Goal: Task Accomplishment & Management: Use online tool/utility

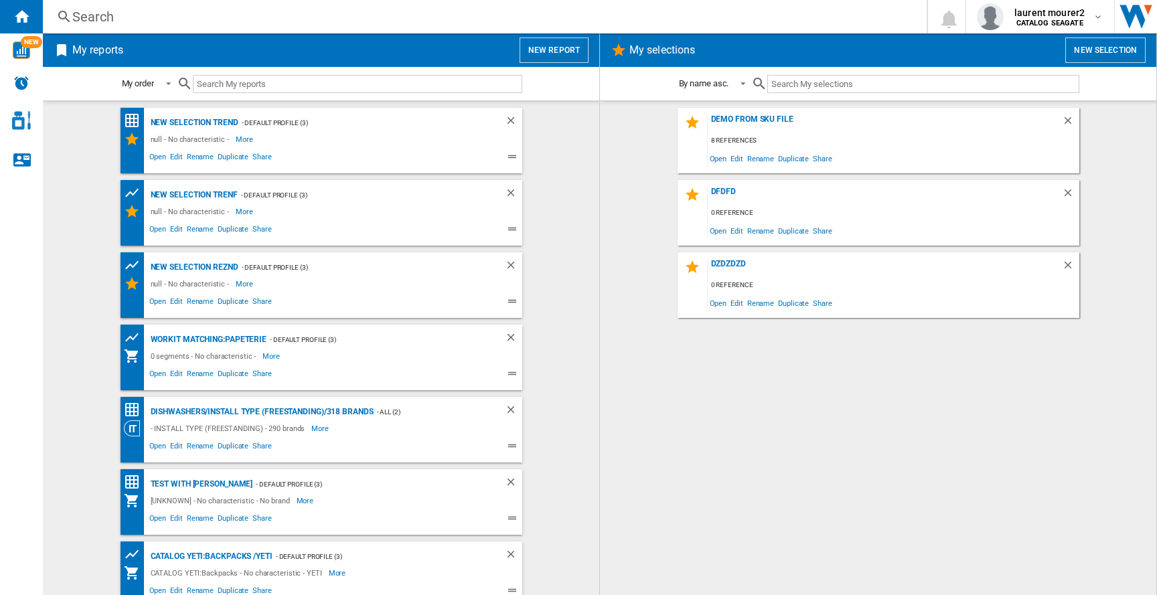
click at [550, 48] on button "New report" at bounding box center [554, 49] width 69 height 25
click at [1024, 11] on span "laurent mourer2" at bounding box center [1050, 12] width 70 height 13
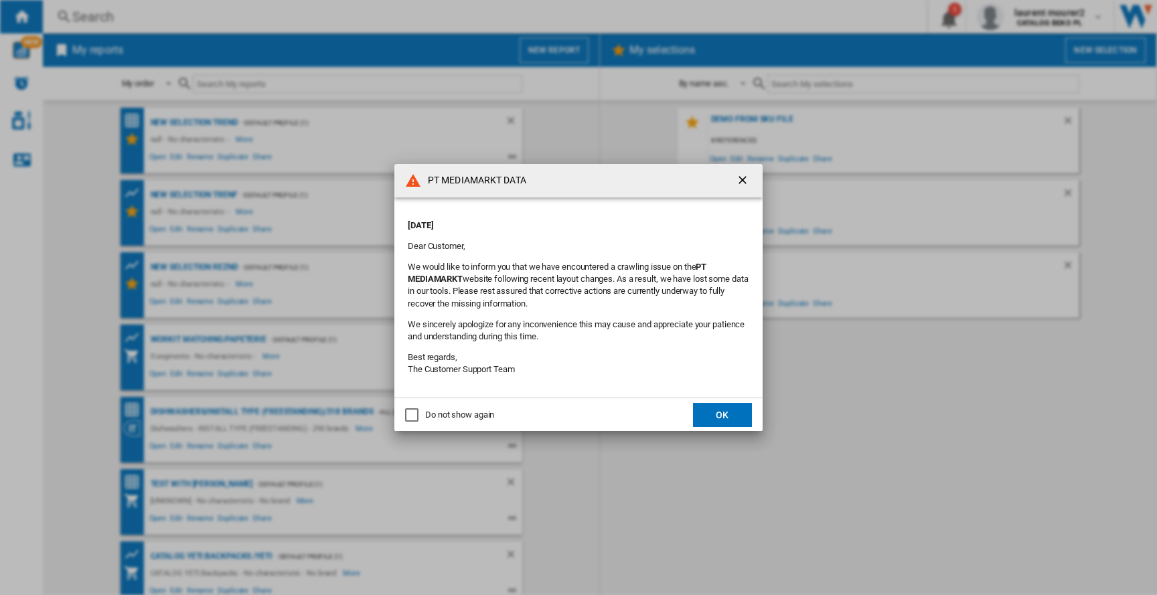
click at [742, 425] on button "OK" at bounding box center [722, 415] width 59 height 24
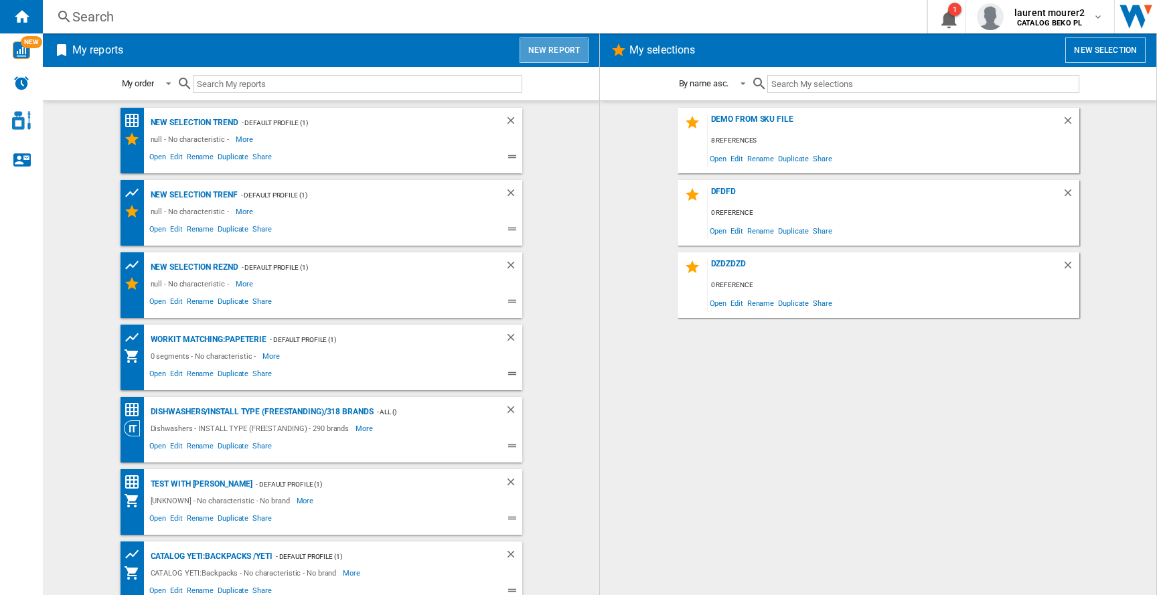
click at [560, 54] on button "New report" at bounding box center [554, 49] width 69 height 25
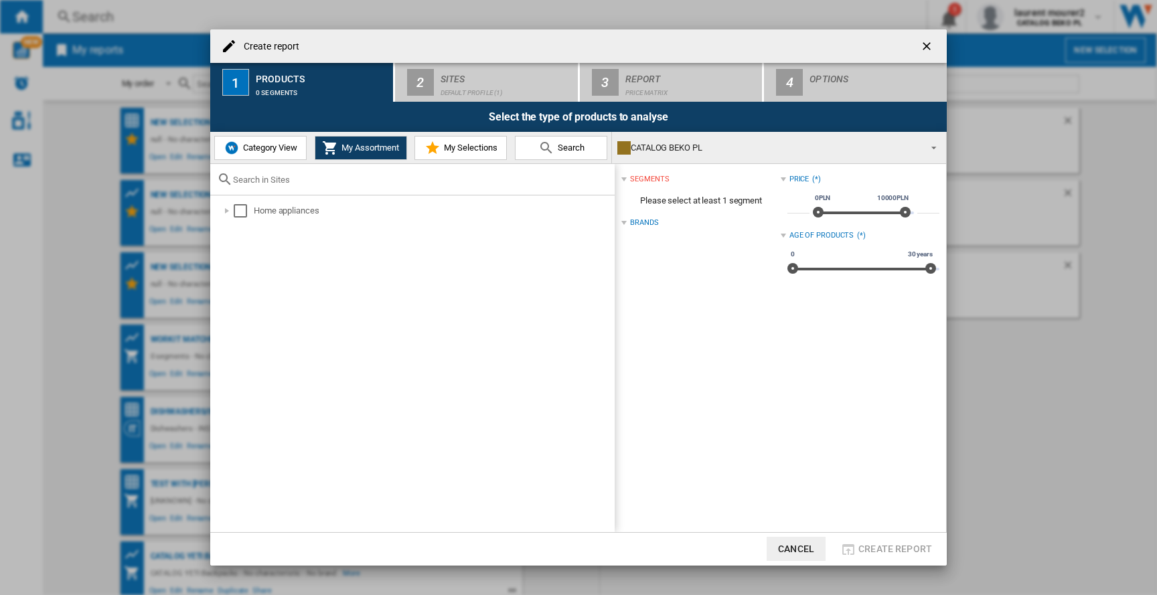
click at [252, 147] on span "Category View" at bounding box center [269, 148] width 58 height 10
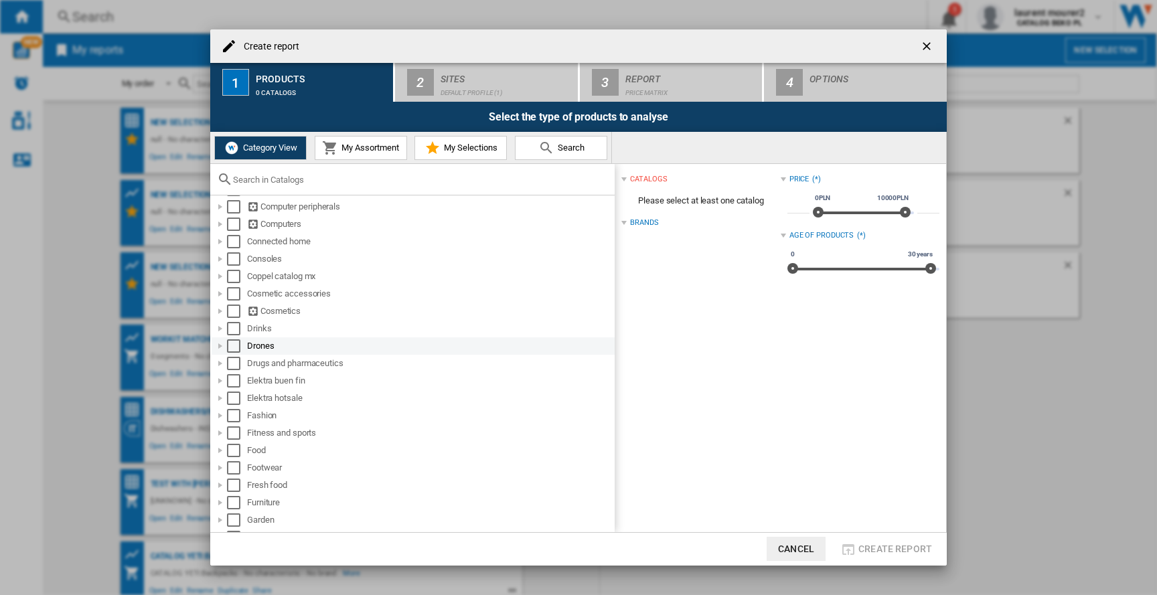
scroll to position [253, 0]
click at [350, 139] on button "My Assortment" at bounding box center [361, 148] width 92 height 24
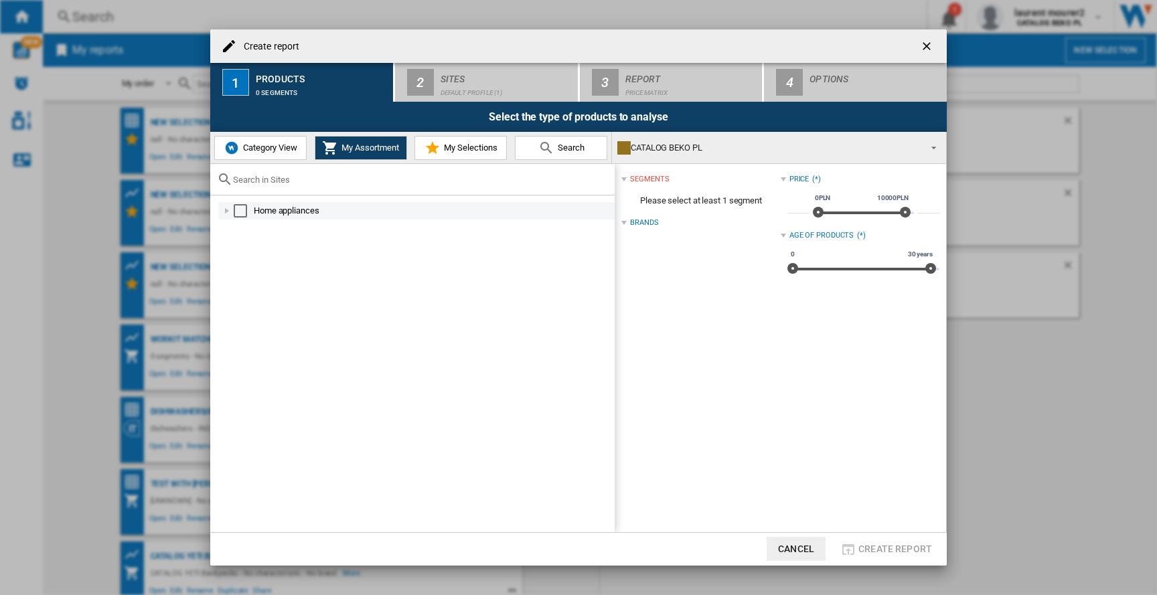
click at [220, 210] on div "Home appliances" at bounding box center [416, 210] width 396 height 17
click at [224, 210] on div at bounding box center [226, 210] width 13 height 13
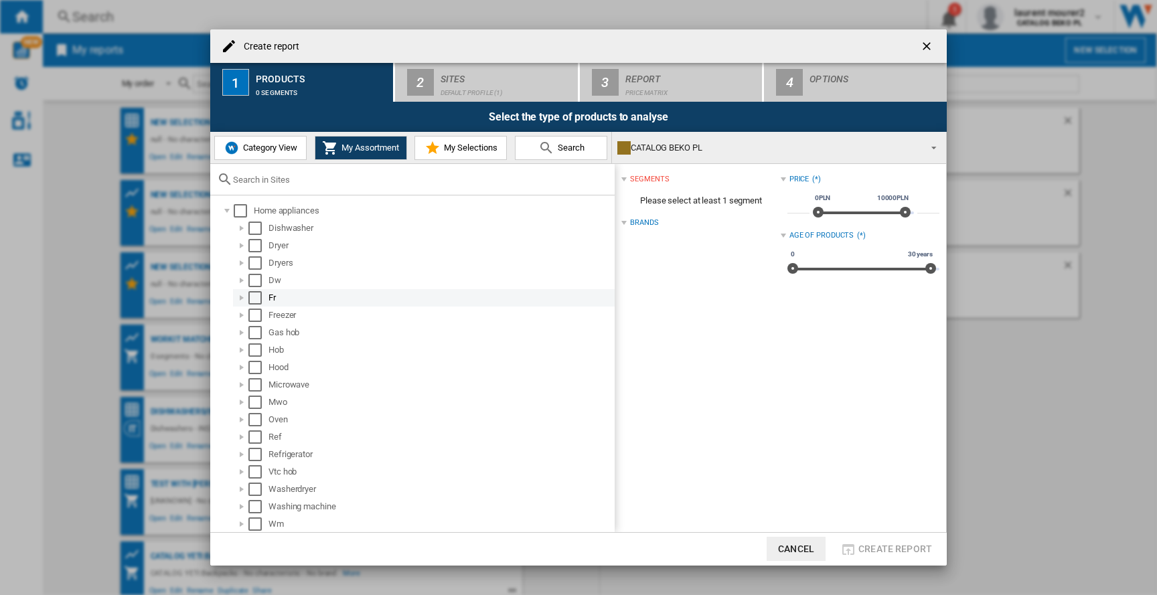
scroll to position [1, 0]
click at [252, 220] on div "Dishwasher" at bounding box center [424, 226] width 382 height 17
drag, startPoint x: 254, startPoint y: 224, endPoint x: 269, endPoint y: 231, distance: 17.1
click at [254, 224] on div "Select" at bounding box center [254, 226] width 13 height 13
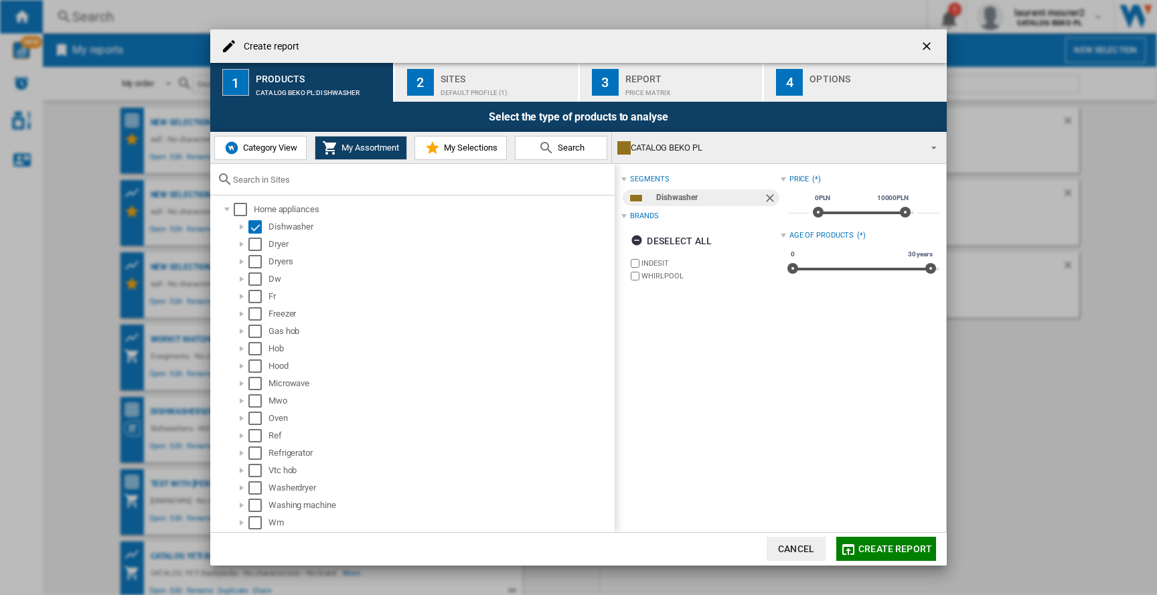
click at [875, 556] on button "Create report" at bounding box center [886, 549] width 100 height 24
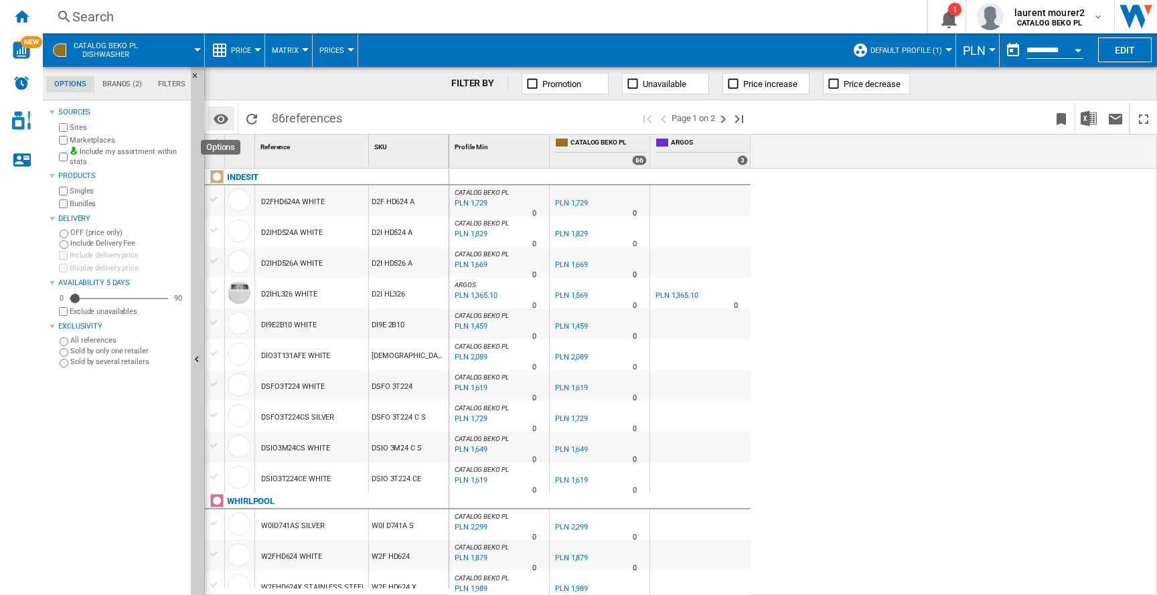
click at [226, 116] on md-icon "Options" at bounding box center [221, 119] width 16 height 16
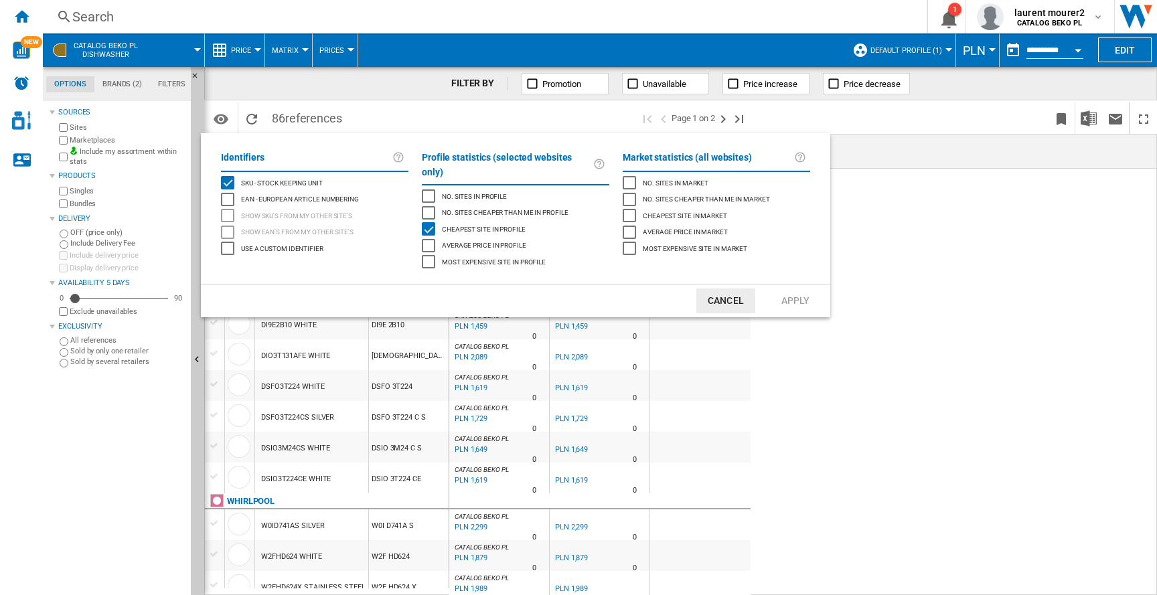
click at [231, 194] on div "EAN - European Article Numbering" at bounding box center [227, 199] width 13 height 13
click at [777, 289] on button "Apply" at bounding box center [795, 301] width 59 height 25
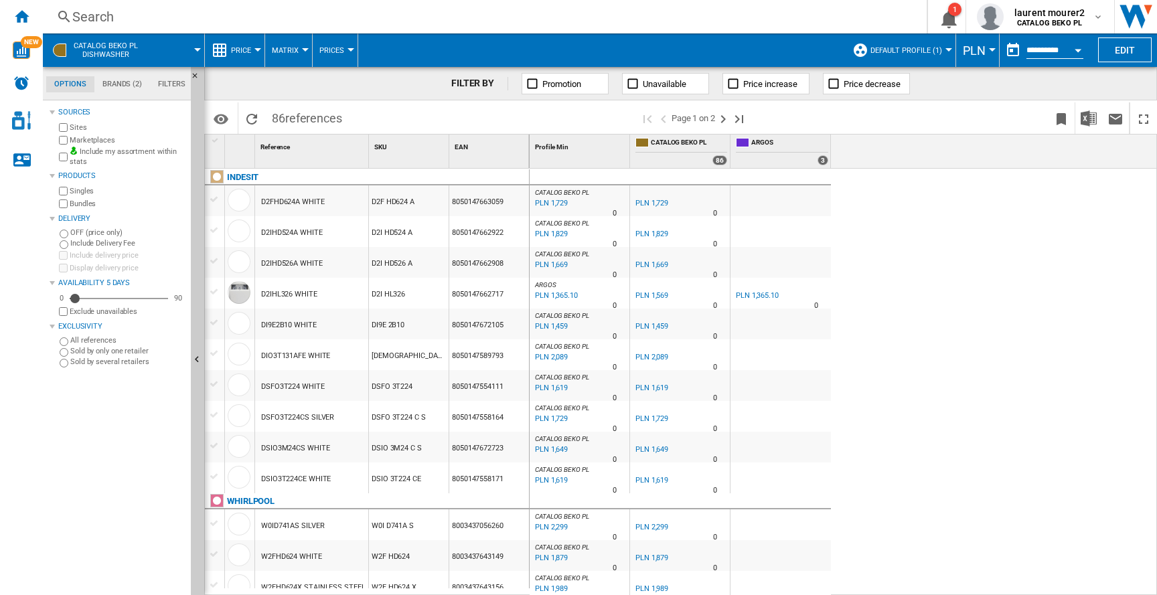
drag, startPoint x: 516, startPoint y: 206, endPoint x: 451, endPoint y: 206, distance: 65.0
click at [451, 206] on div "8050147663059" at bounding box center [489, 200] width 80 height 31
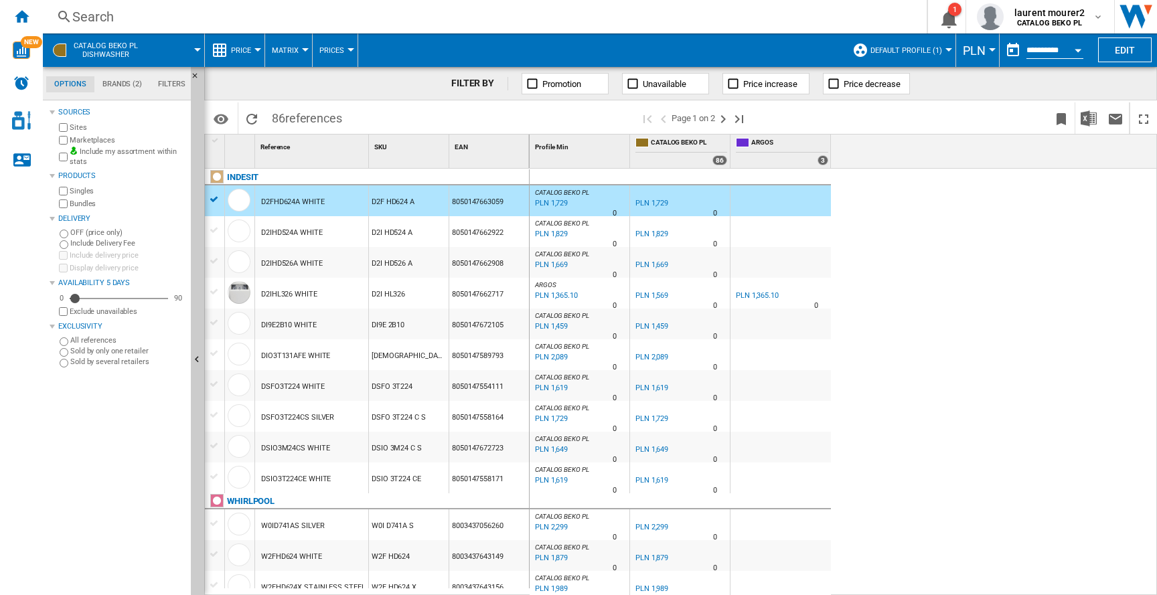
click at [464, 201] on div "8050147663059" at bounding box center [489, 200] width 80 height 31
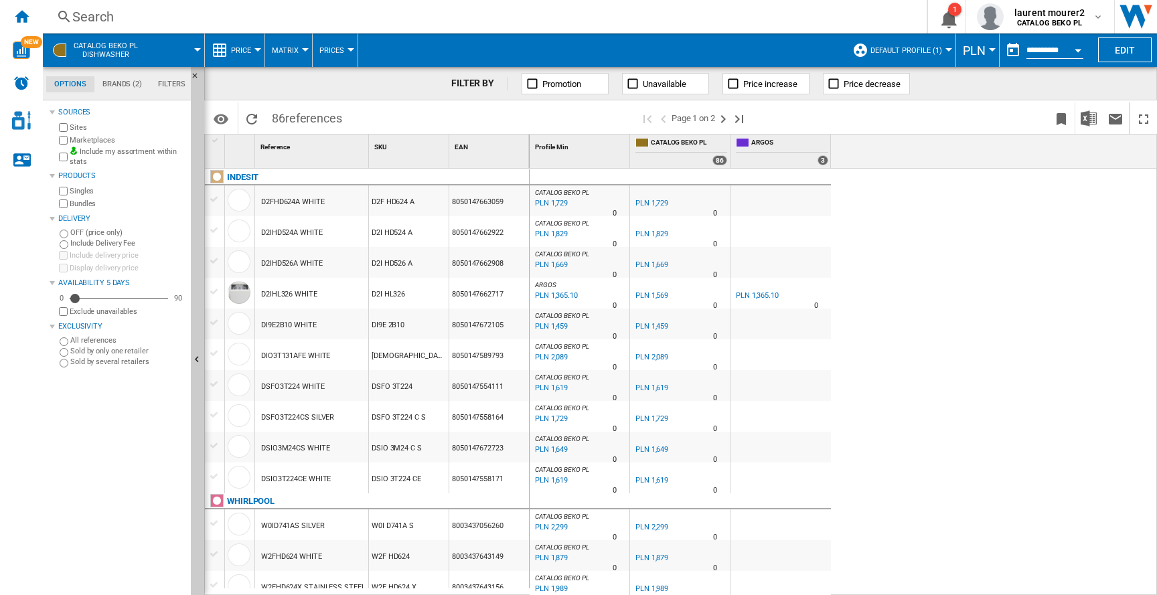
click at [464, 201] on div "8050147663059" at bounding box center [489, 200] width 80 height 31
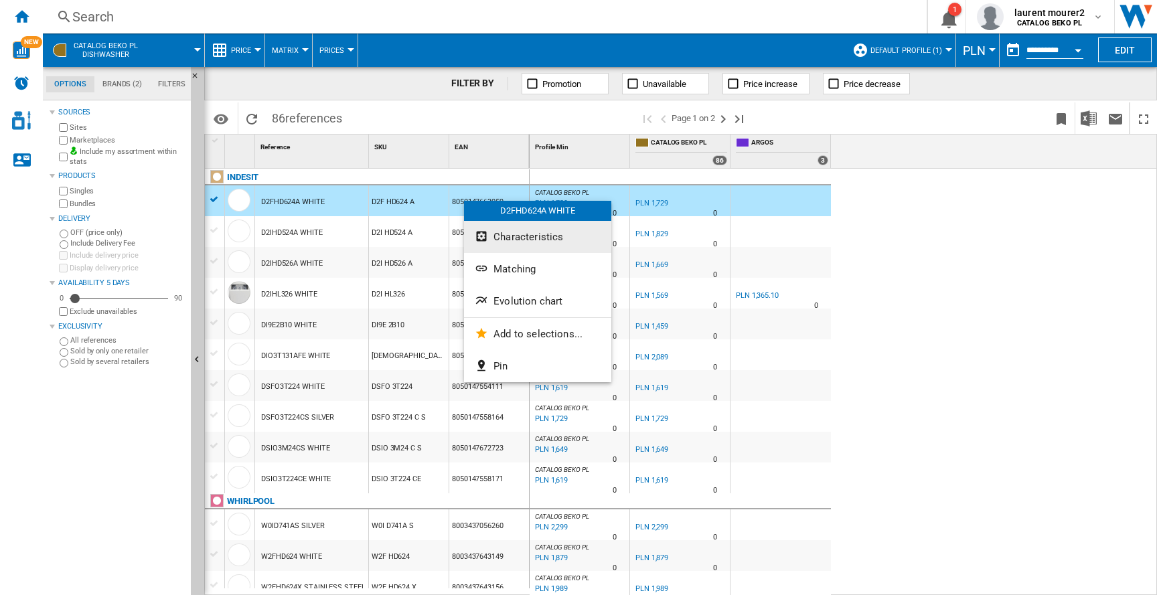
click at [483, 232] on ng-md-icon "Characteristics" at bounding box center [483, 238] width 16 height 16
